Goal: Task Accomplishment & Management: Manage account settings

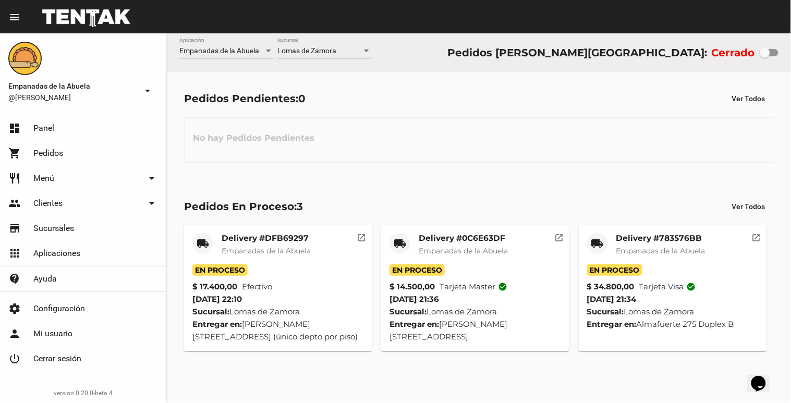
click at [640, 243] on mat-card-title "Delivery #783576BB" at bounding box center [660, 238] width 89 height 10
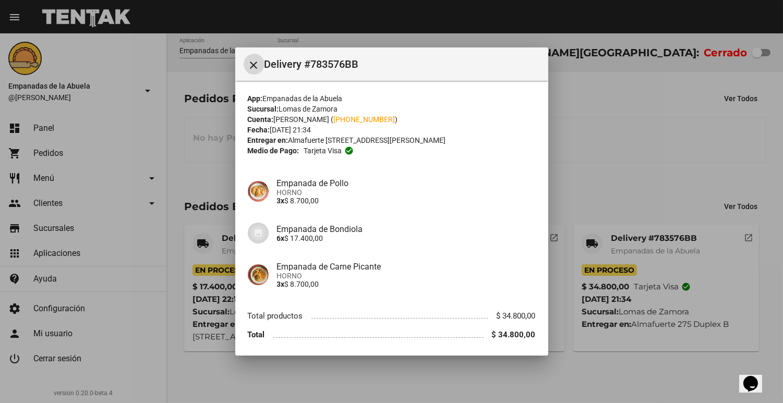
scroll to position [37, 0]
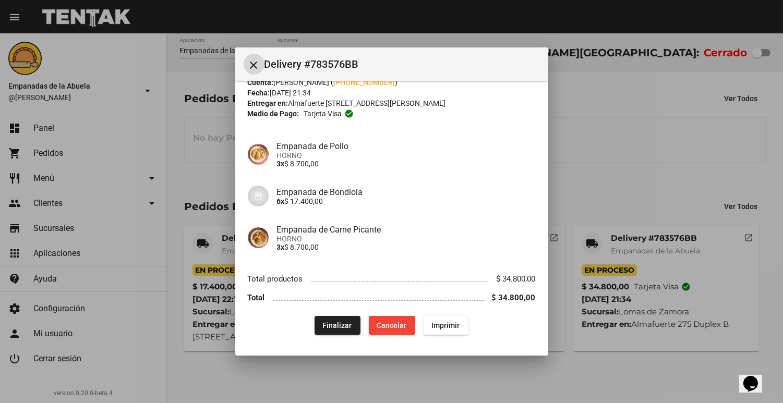
click at [335, 327] on span "Finalizar" at bounding box center [337, 325] width 29 height 8
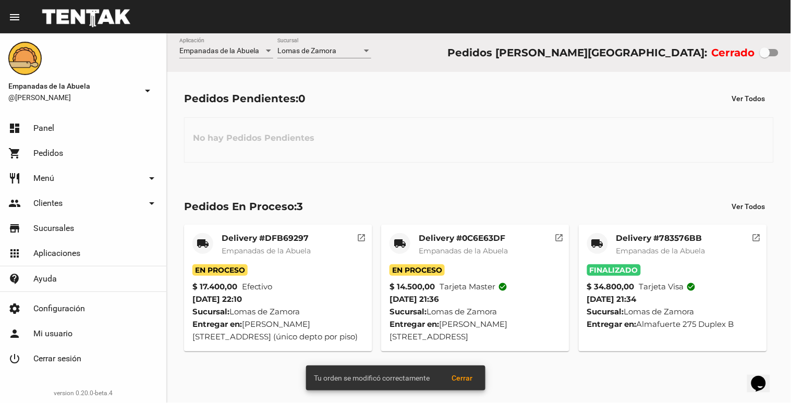
click at [458, 236] on mat-card-title "Delivery #0C6E63DF" at bounding box center [463, 238] width 89 height 10
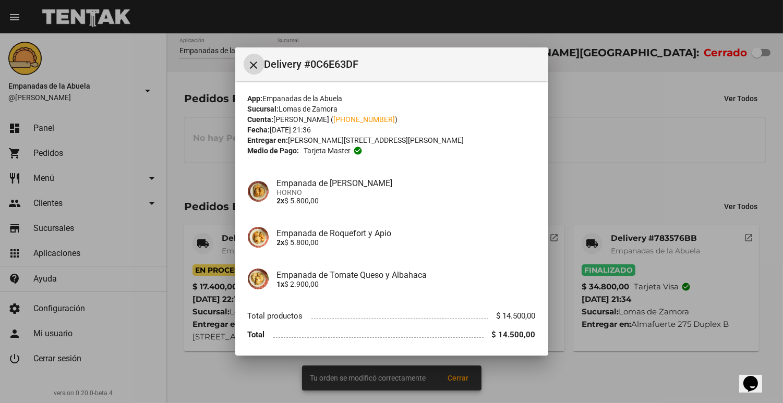
scroll to position [37, 0]
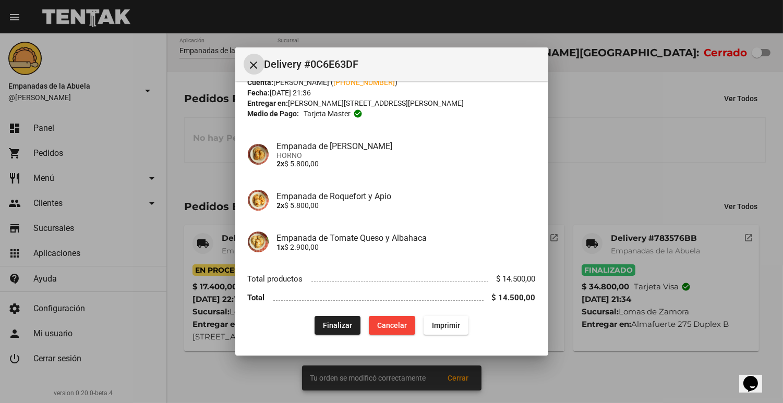
click at [330, 325] on span "Finalizar" at bounding box center [337, 325] width 29 height 8
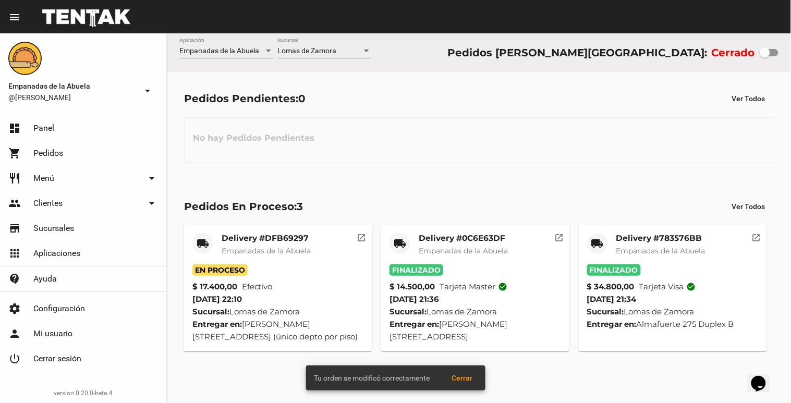
click at [252, 240] on mat-card-title "Delivery #DFB69297" at bounding box center [266, 238] width 89 height 10
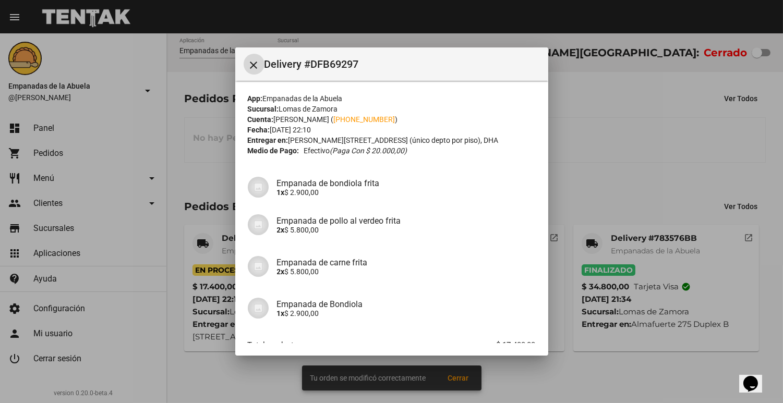
scroll to position [66, 0]
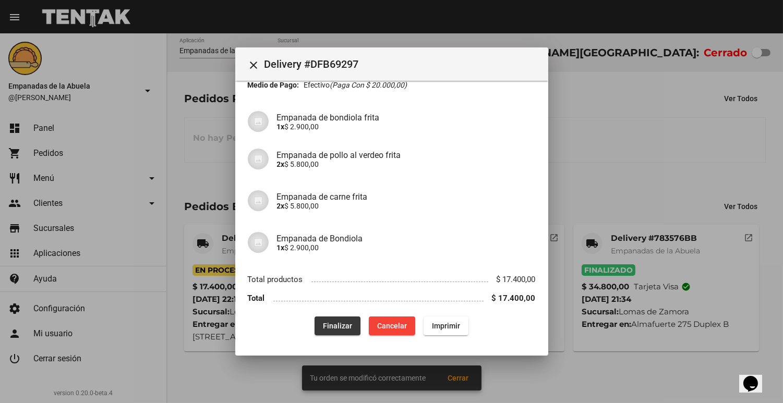
click at [328, 318] on button "Finalizar" at bounding box center [338, 326] width 46 height 19
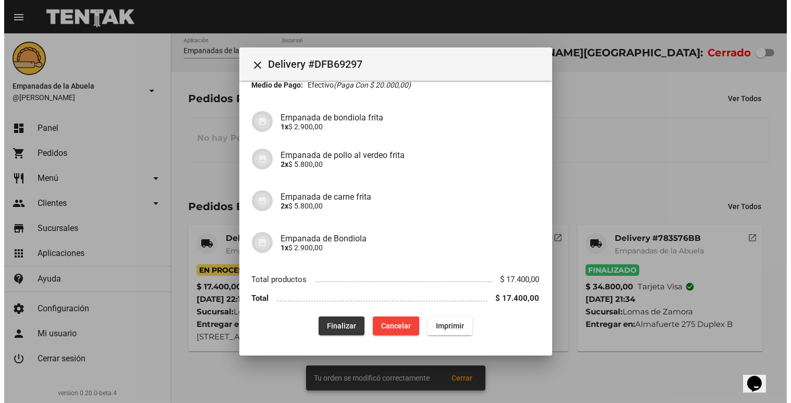
scroll to position [0, 0]
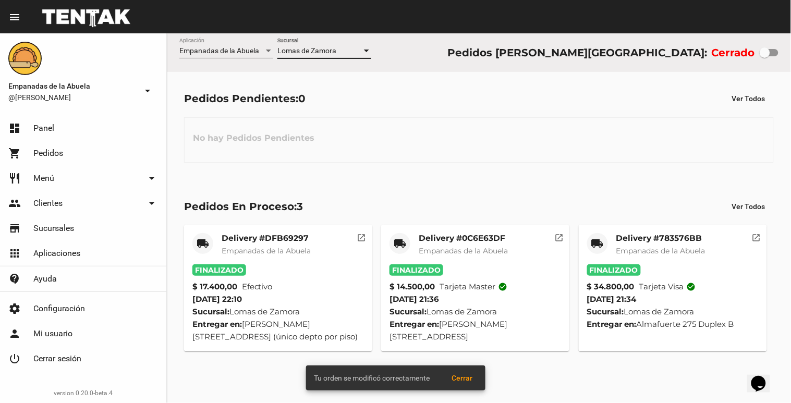
click at [364, 51] on div at bounding box center [366, 51] width 5 height 3
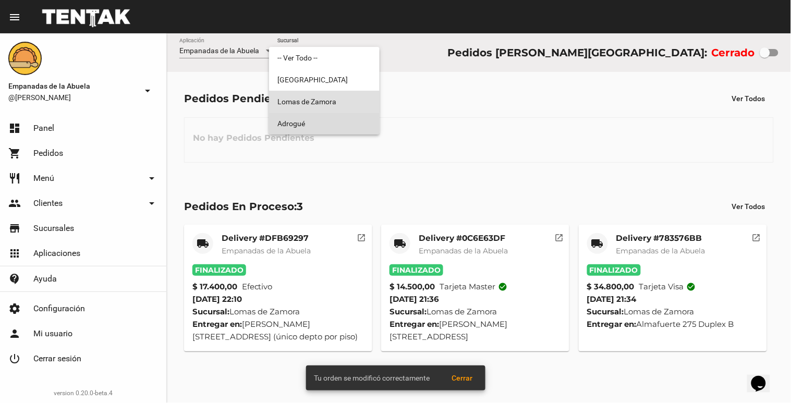
click at [336, 116] on span "Adrogué" at bounding box center [324, 124] width 94 height 22
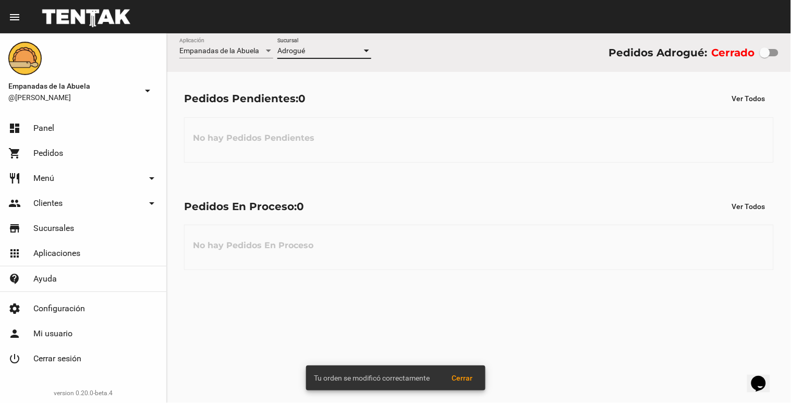
click at [367, 50] on div at bounding box center [366, 51] width 5 height 3
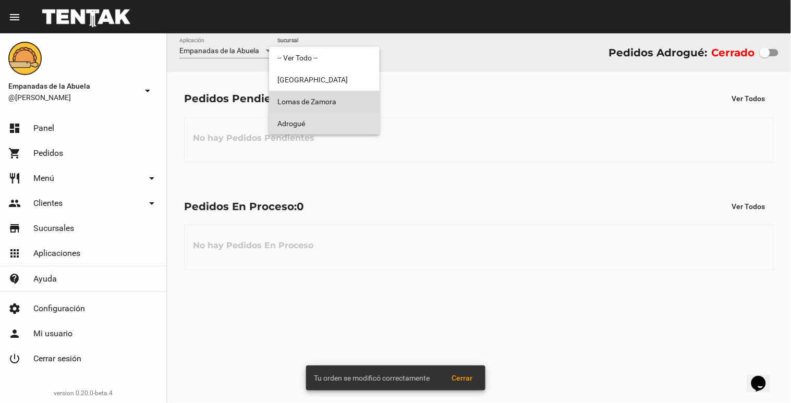
click at [337, 103] on span "Lomas de Zamora" at bounding box center [324, 102] width 94 height 22
